Goal: Transaction & Acquisition: Obtain resource

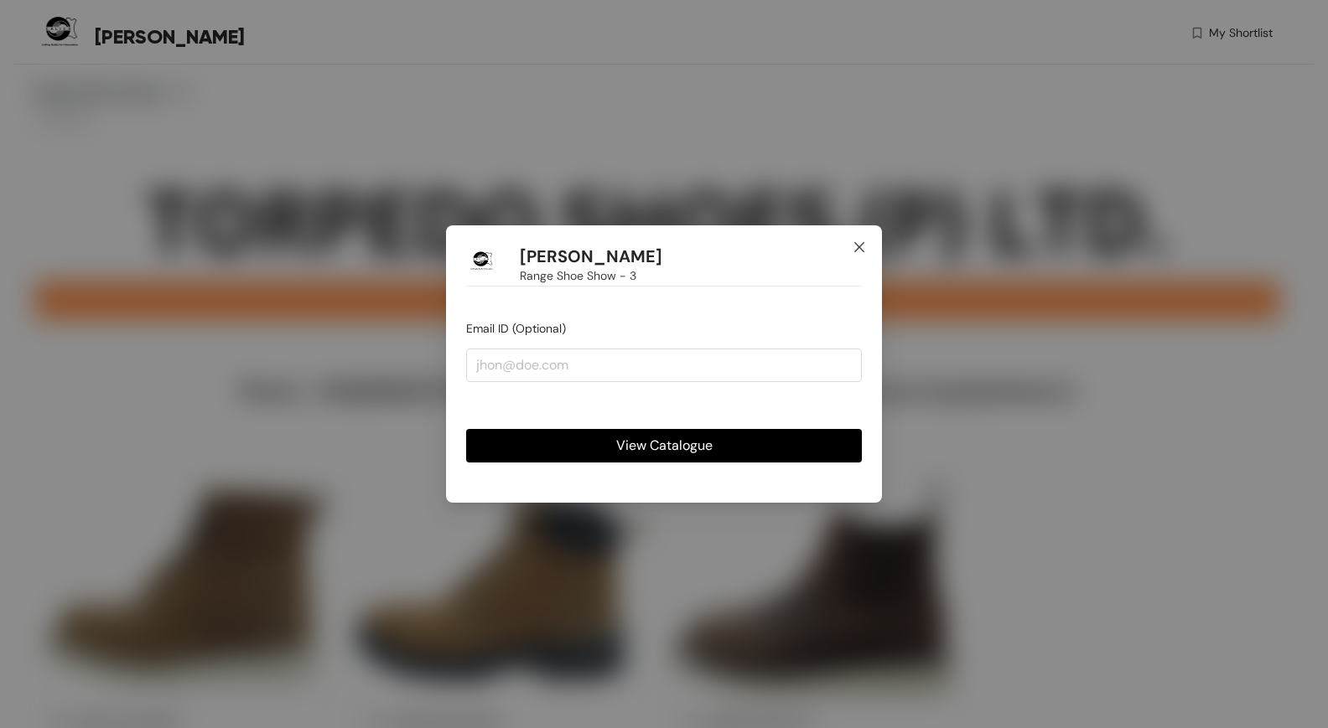
click at [867, 242] on span "Close" at bounding box center [858, 247] width 45 height 45
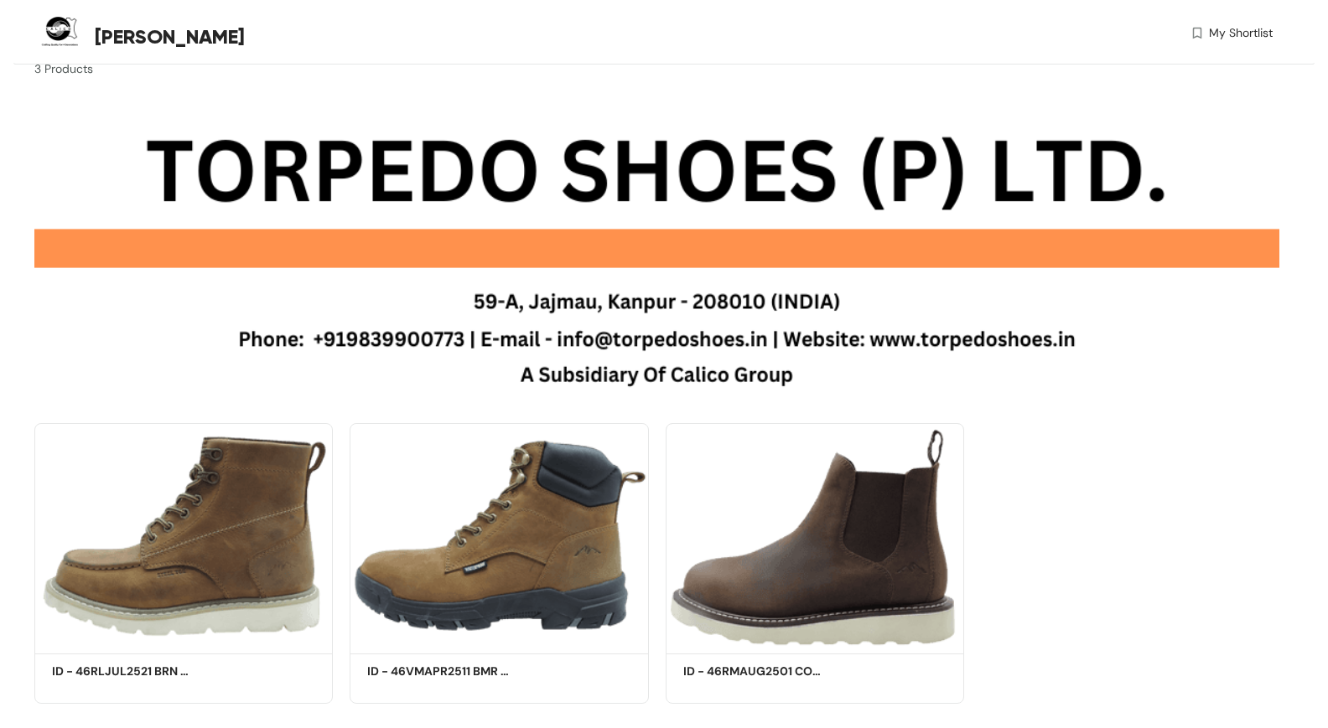
scroll to position [82, 0]
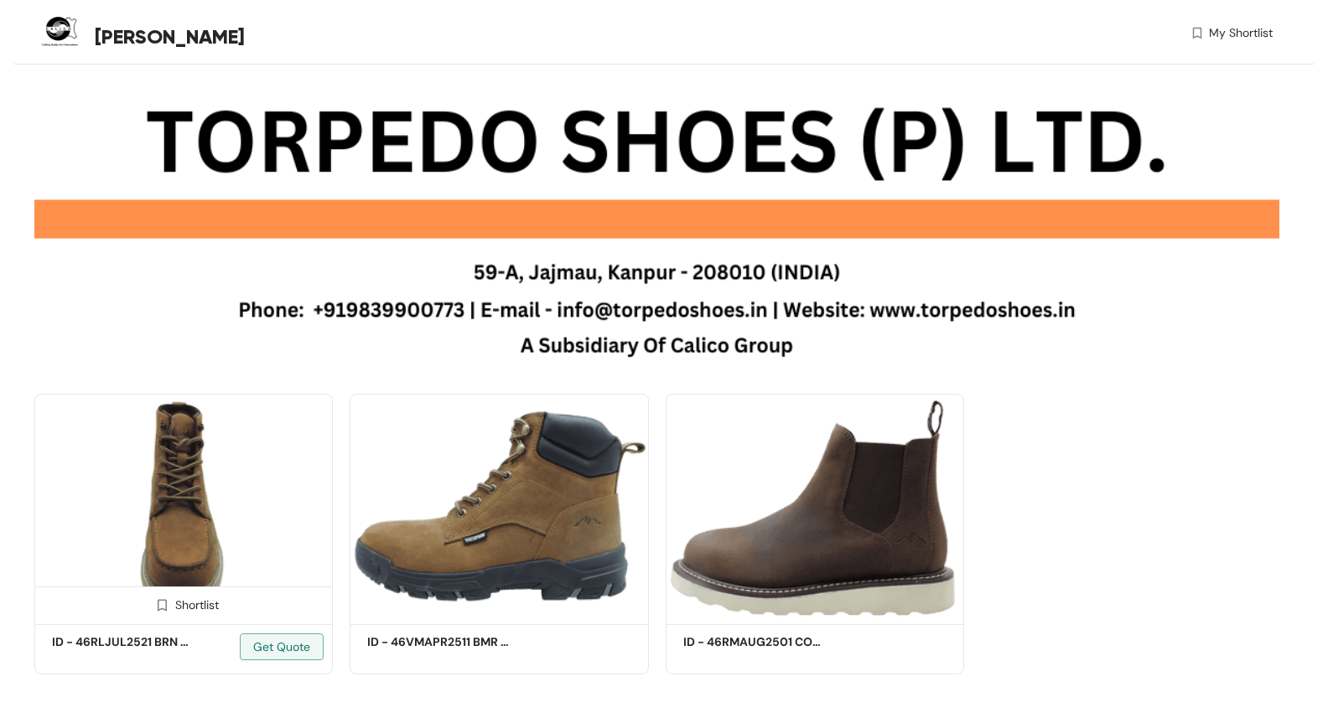
click at [300, 489] on img at bounding box center [183, 506] width 298 height 225
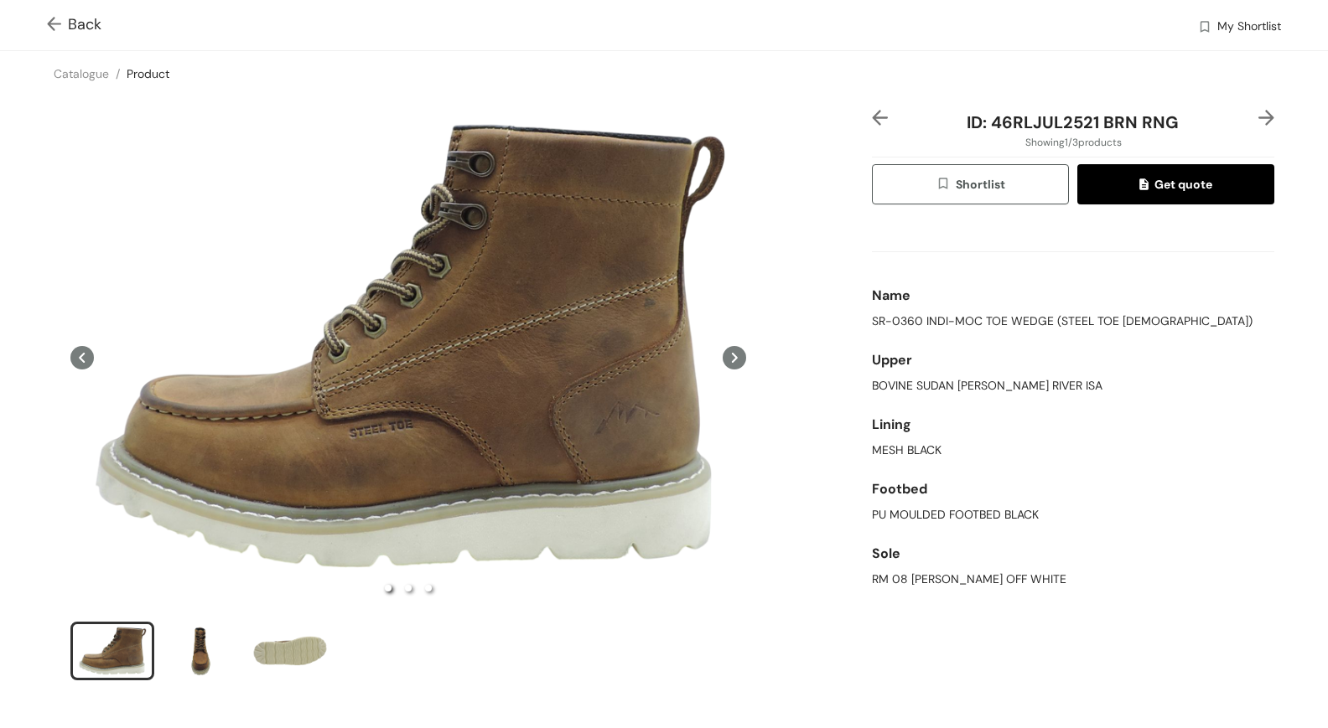
click at [82, 26] on span "Back" at bounding box center [74, 24] width 54 height 23
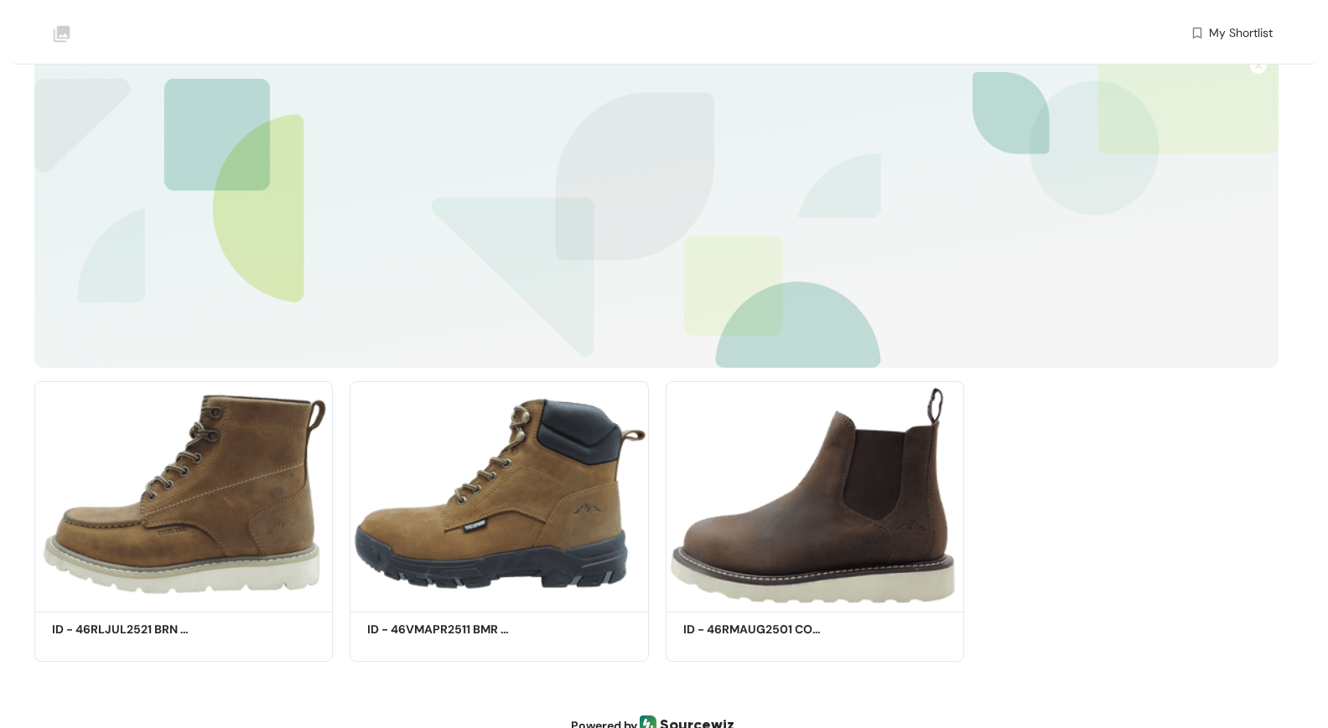
scroll to position [82, 0]
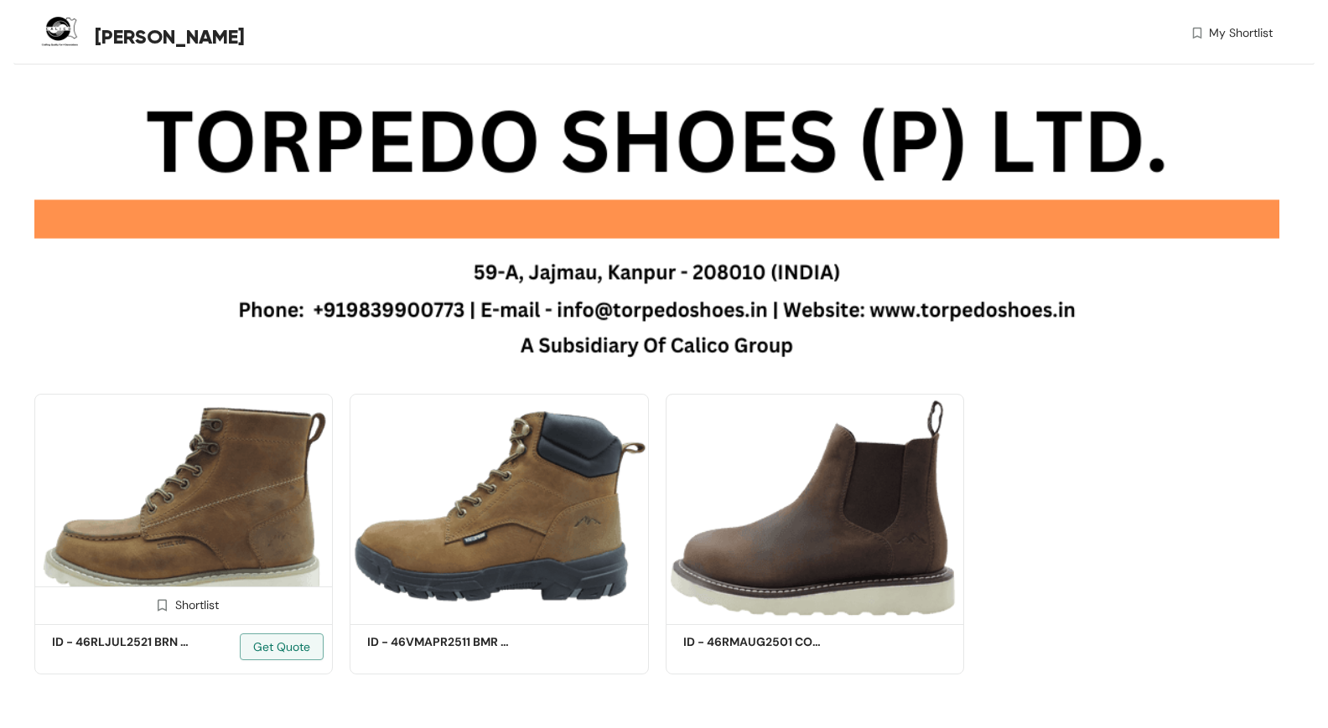
click at [247, 498] on img at bounding box center [183, 506] width 298 height 225
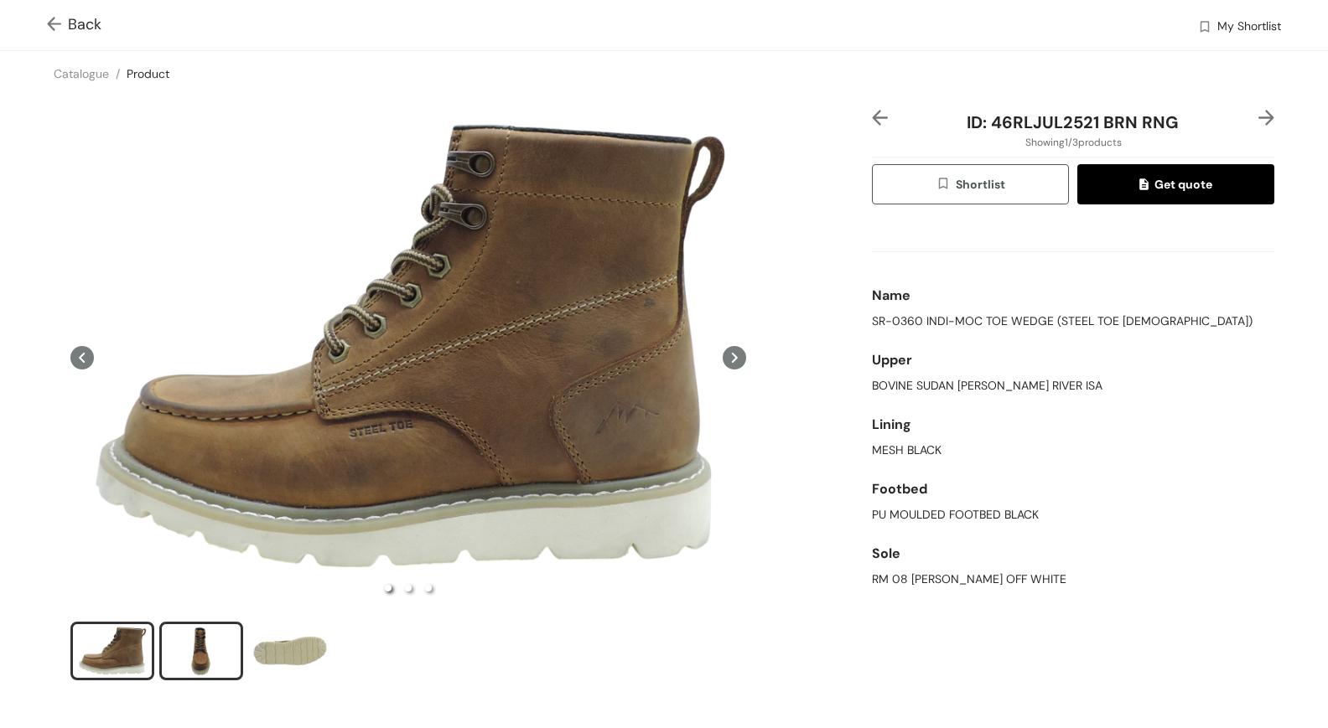
click at [195, 669] on div "slide item 2" at bounding box center [200, 651] width 75 height 50
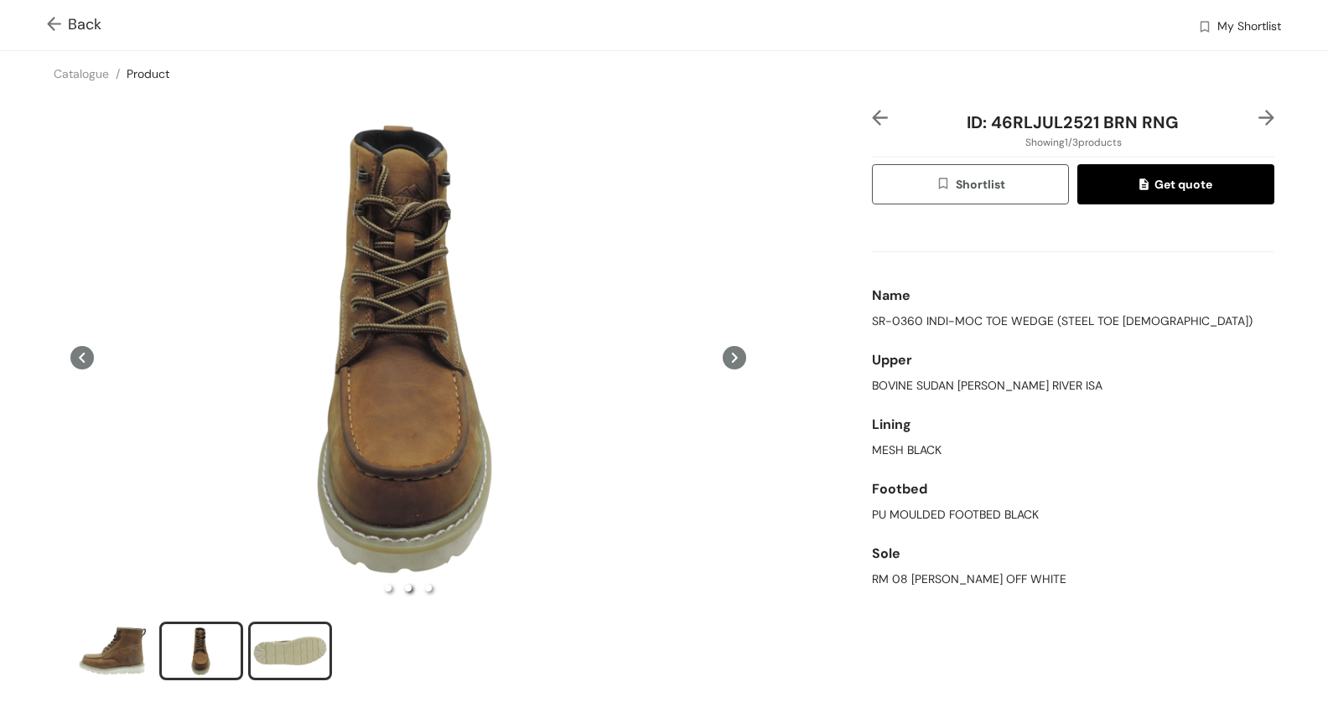
click at [303, 650] on div "slide item 3" at bounding box center [289, 651] width 75 height 50
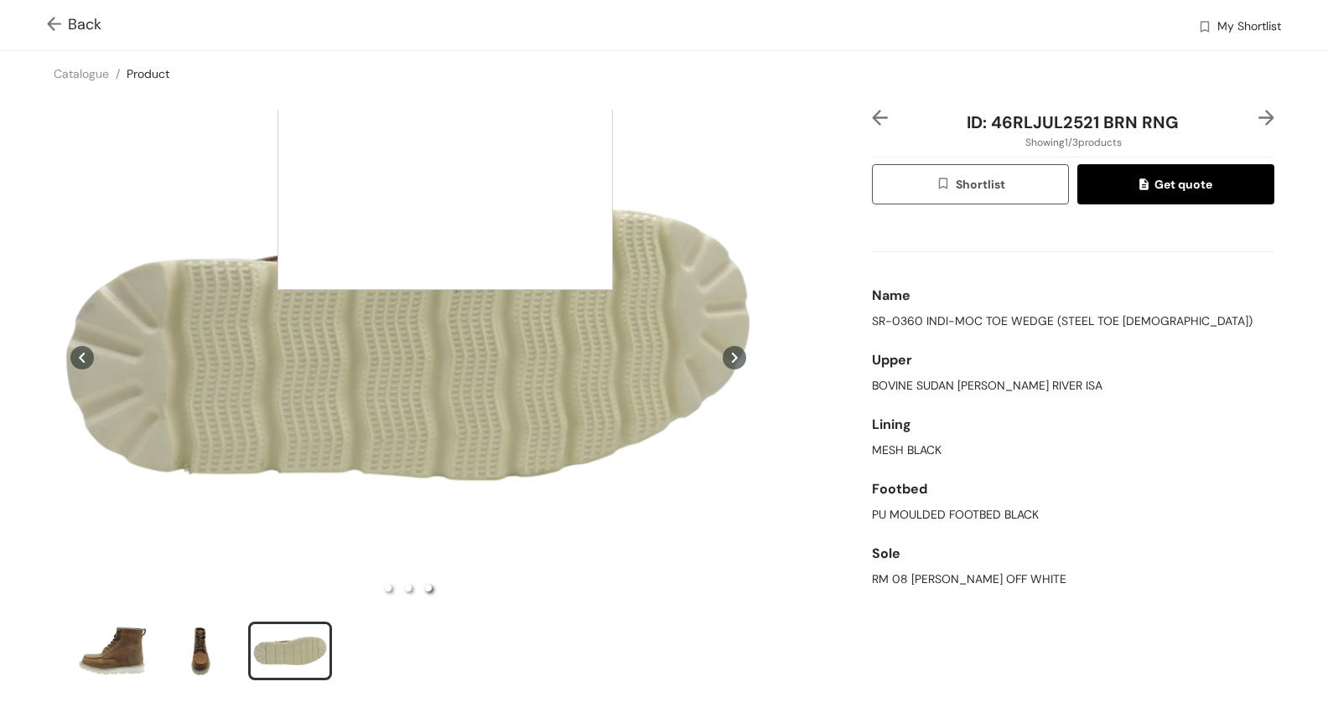
click at [445, 122] on div at bounding box center [444, 122] width 335 height 335
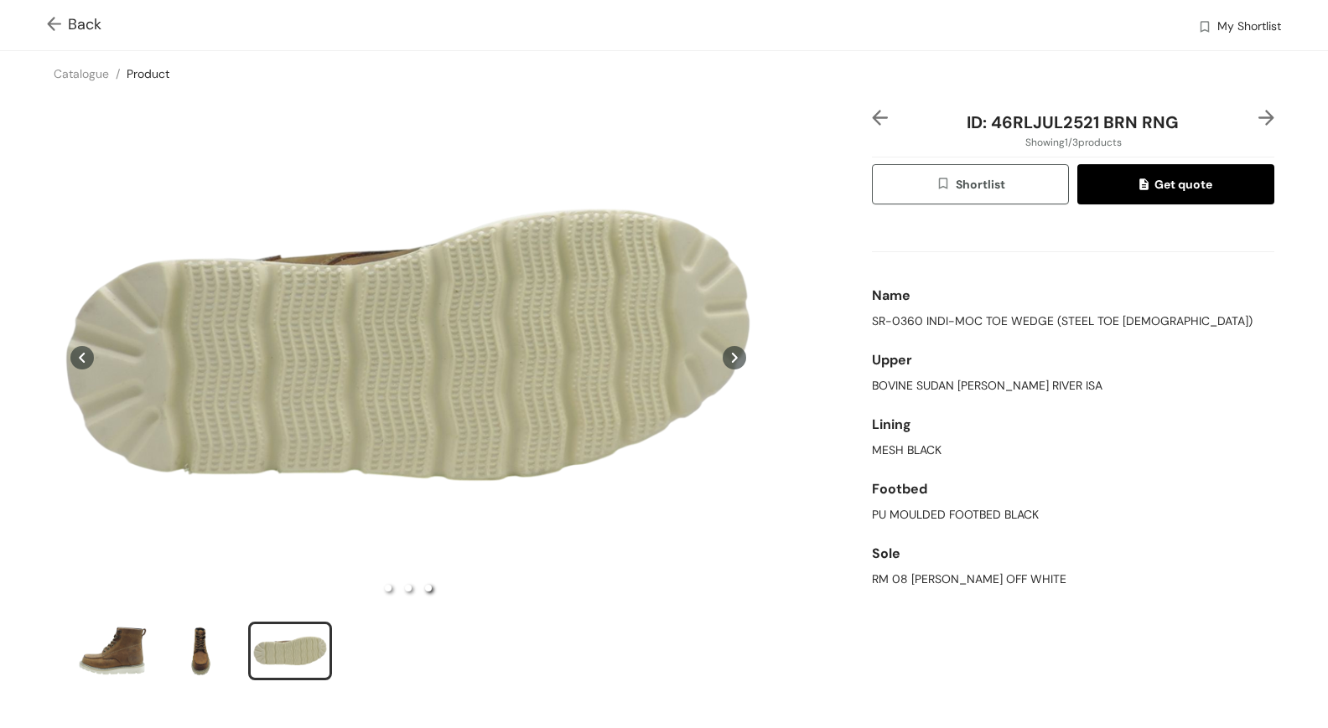
click at [70, 22] on span "Back" at bounding box center [74, 24] width 54 height 23
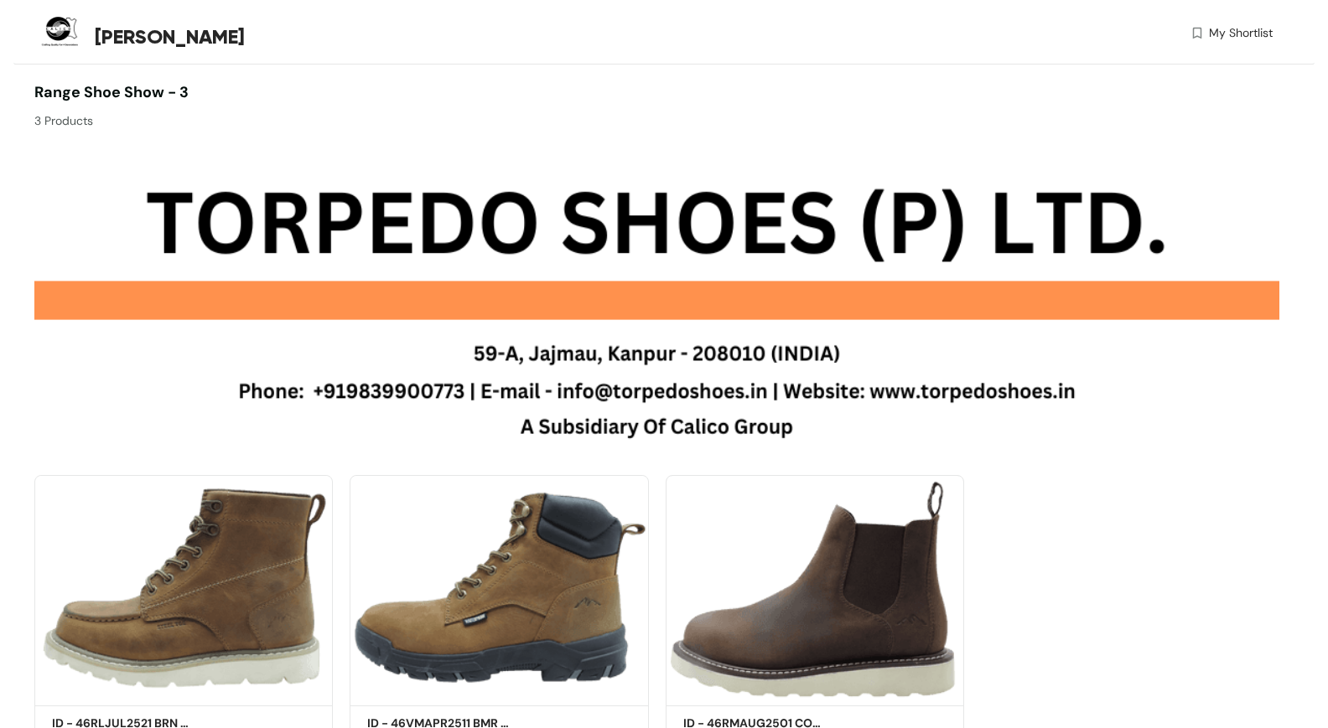
click at [135, 38] on span "[PERSON_NAME]" at bounding box center [170, 37] width 150 height 30
click at [52, 38] on img at bounding box center [61, 34] width 54 height 54
click at [117, 39] on span "[PERSON_NAME]" at bounding box center [170, 37] width 150 height 30
click at [117, 75] on div "Michael My Shortlist Range Shoe Show - 3 3 Products Shortlist ID - 46RLJUL2521 …" at bounding box center [663, 405] width 1301 height 810
click at [114, 101] on span "Range Shoe Show - 3" at bounding box center [111, 92] width 154 height 20
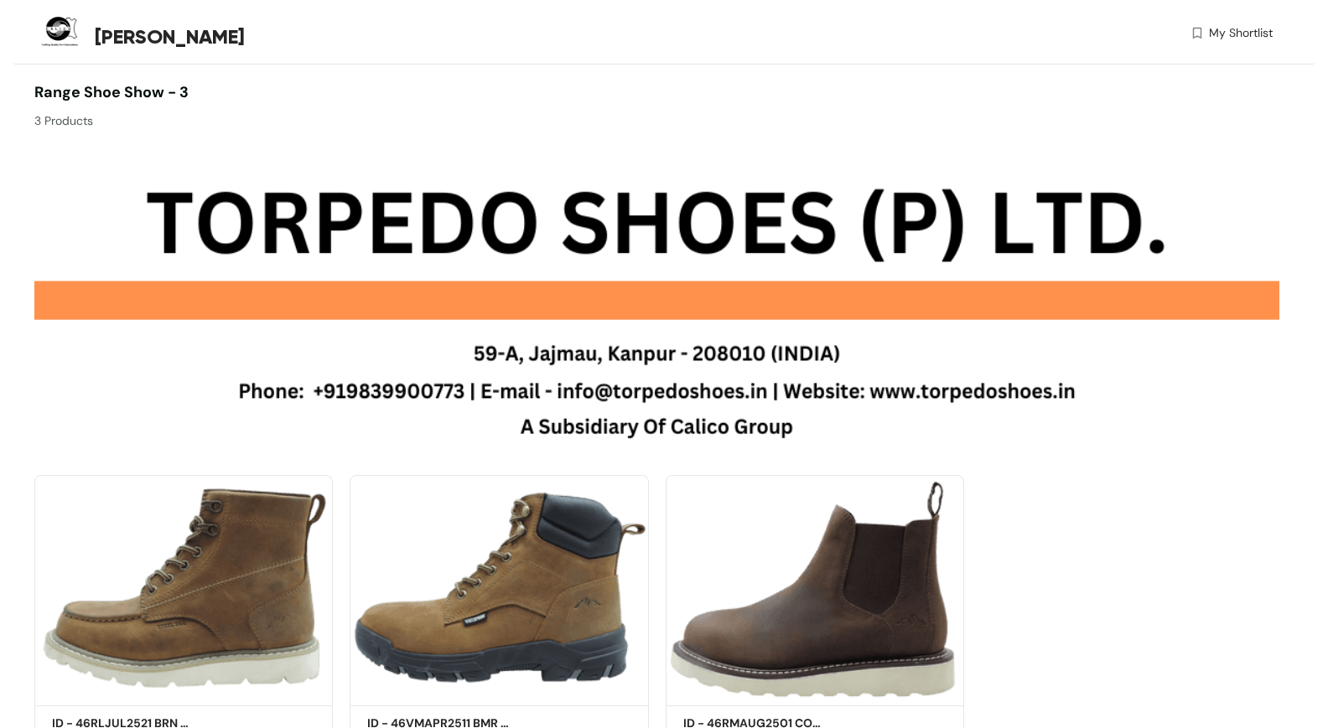
click at [72, 123] on div "3 Products" at bounding box center [345, 117] width 623 height 26
click at [385, 372] on img at bounding box center [656, 300] width 1245 height 323
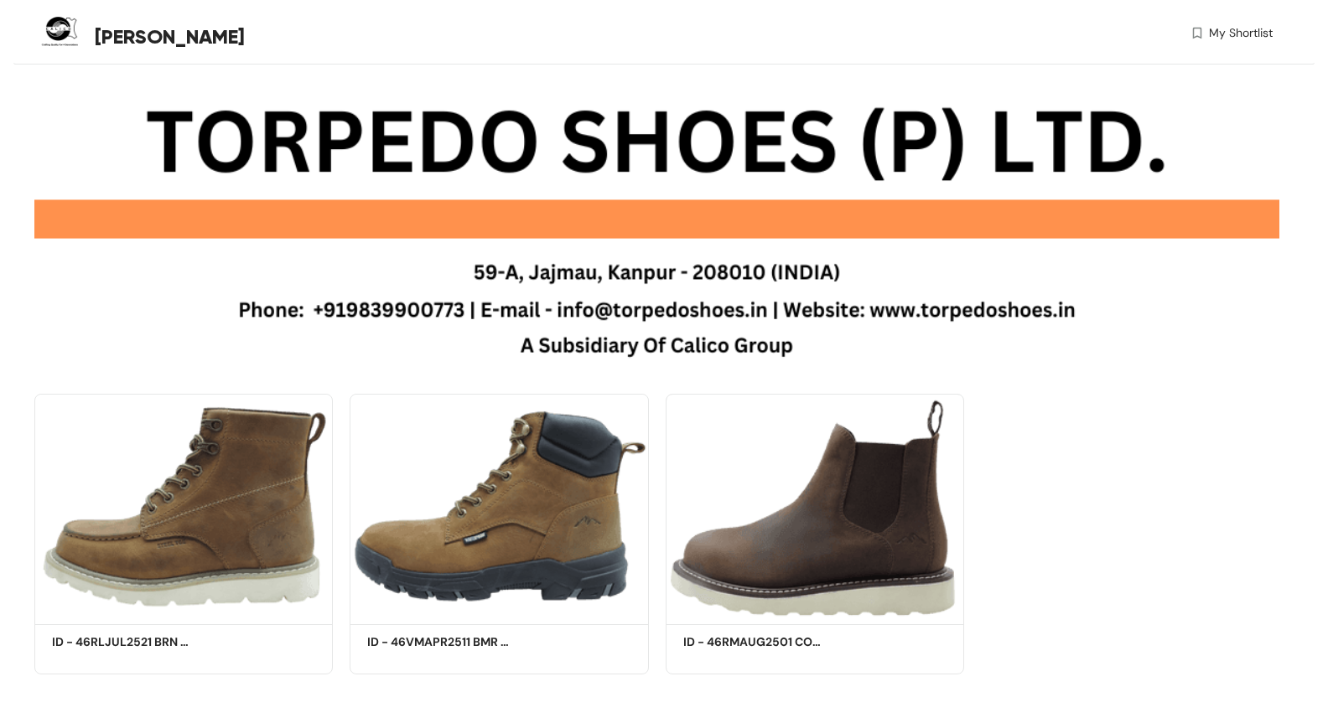
click at [1251, 28] on span "My Shortlist" at bounding box center [1241, 33] width 64 height 18
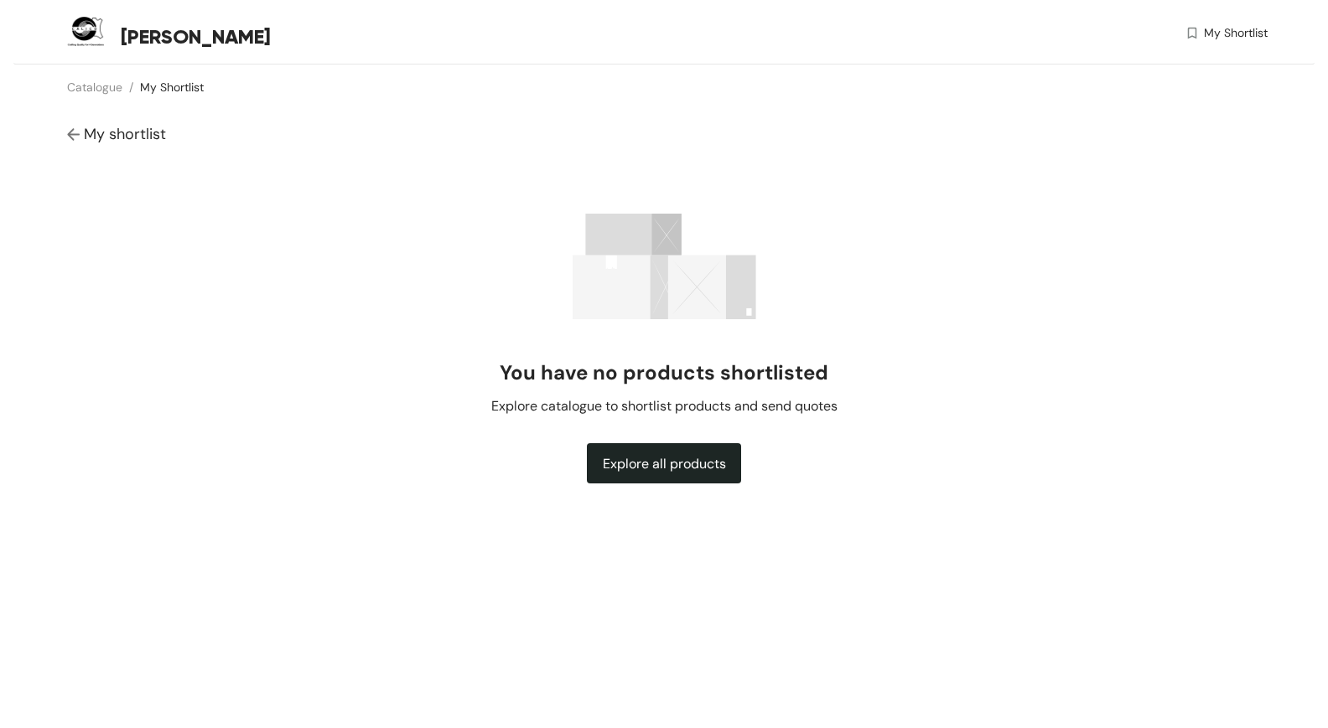
click at [697, 458] on span "Explore all products" at bounding box center [664, 463] width 123 height 21
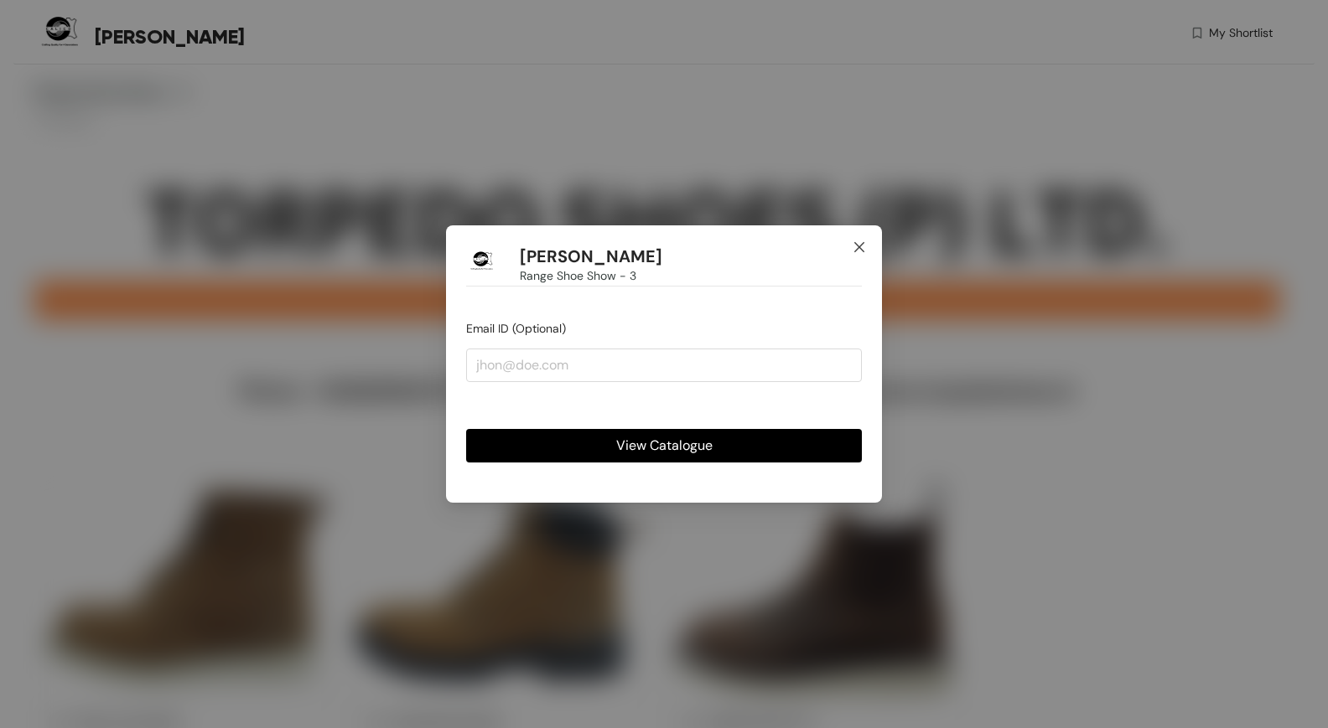
click at [863, 245] on icon "close" at bounding box center [858, 247] width 13 height 13
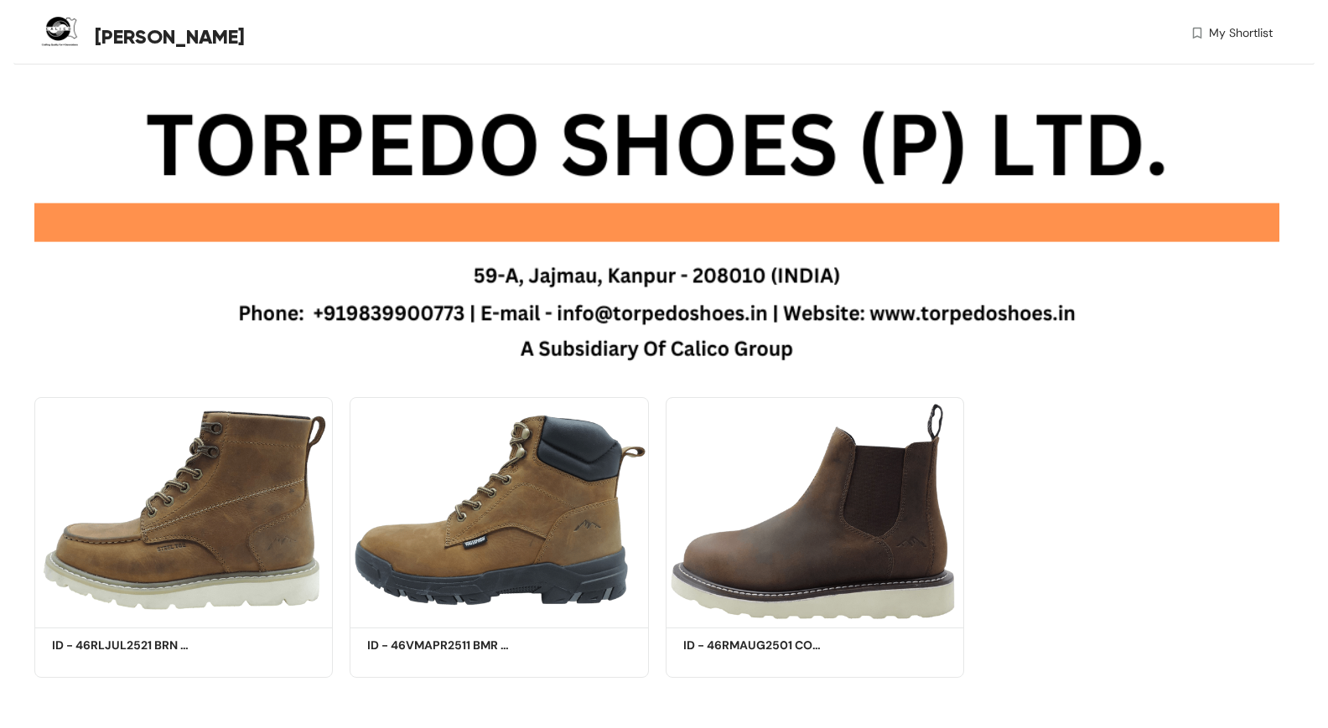
scroll to position [82, 0]
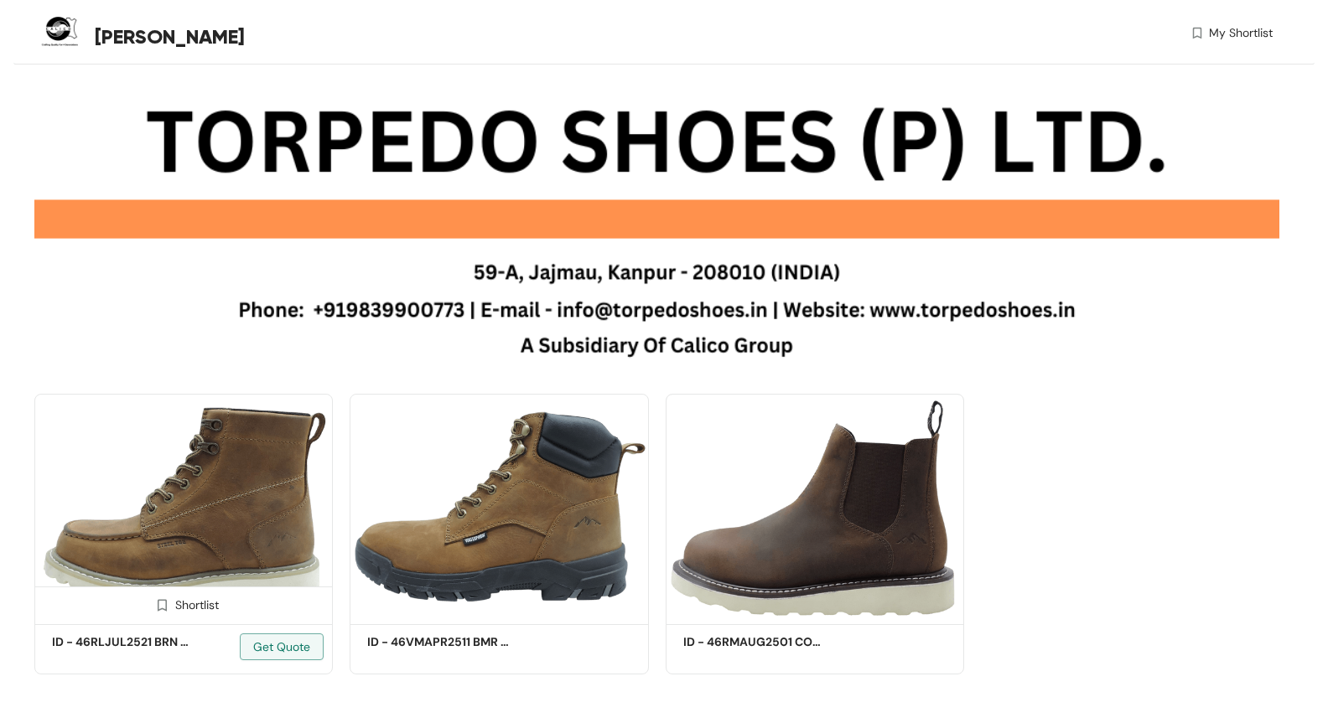
click at [215, 537] on img at bounding box center [183, 506] width 298 height 225
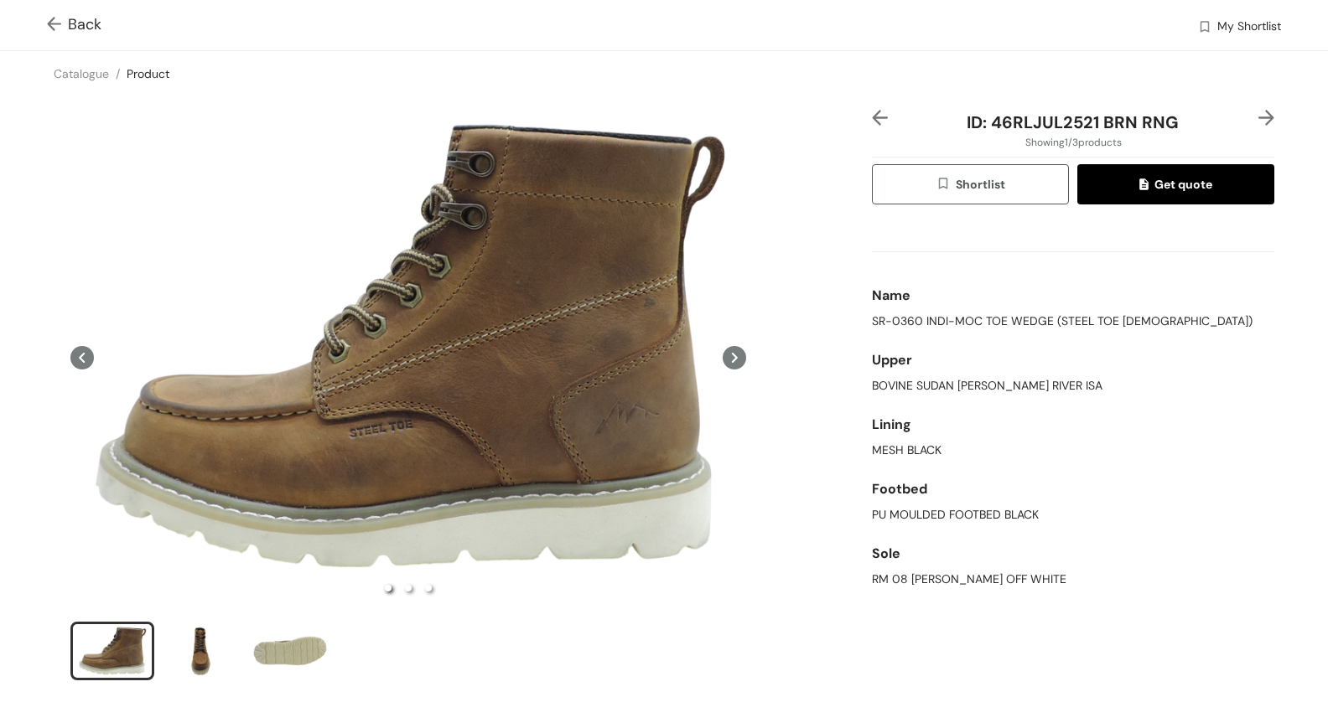
click at [1209, 30] on img at bounding box center [1204, 28] width 15 height 18
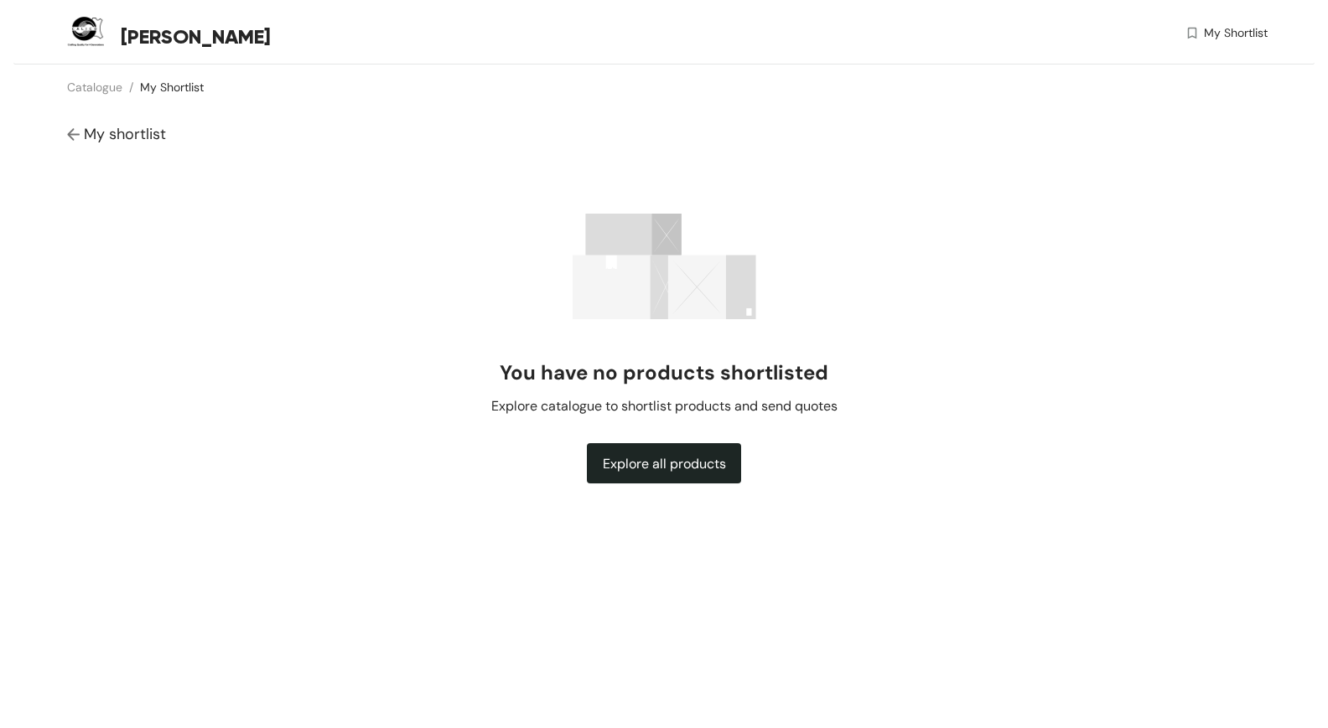
click at [1209, 30] on span "My Shortlist" at bounding box center [1236, 33] width 64 height 18
